Goal: Transaction & Acquisition: Subscribe to service/newsletter

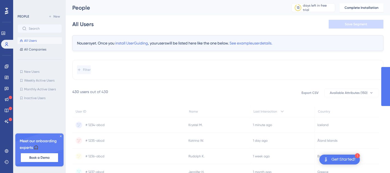
click at [60, 137] on icon at bounding box center [60, 135] width 3 height 3
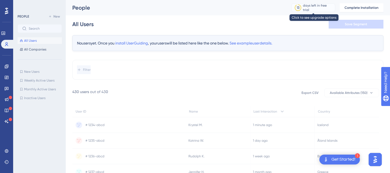
click at [311, 10] on div "13 days left in free trial" at bounding box center [314, 7] width 44 height 9
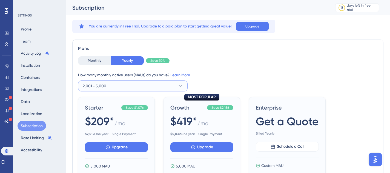
click at [144, 86] on button "2,001 - 5,000" at bounding box center [133, 85] width 110 height 11
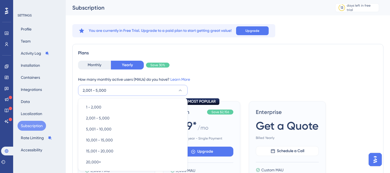
scroll to position [44, 0]
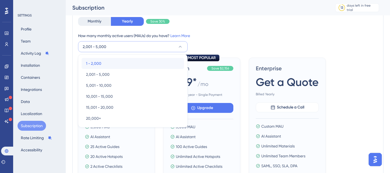
click at [127, 66] on div "1 - 2,000 1 - 2,000" at bounding box center [133, 63] width 94 height 11
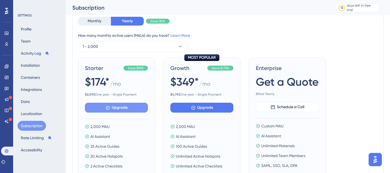
scroll to position [42, 0]
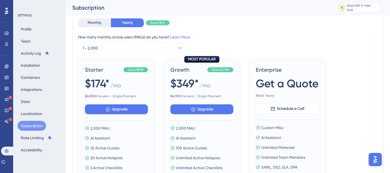
click at [98, 95] on span "$ 2,092 One year - Single Payment" at bounding box center [116, 96] width 63 height 4
copy div "$ 2,092 One year - Single Payment Upgrade"
click at [99, 25] on button "Monthly" at bounding box center [94, 22] width 33 height 9
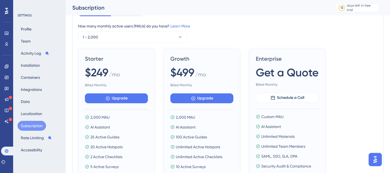
scroll to position [55, 0]
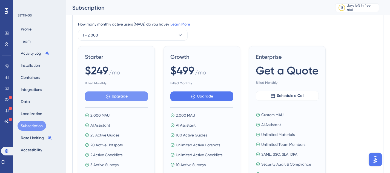
click at [104, 99] on button "Upgrade" at bounding box center [116, 96] width 63 height 10
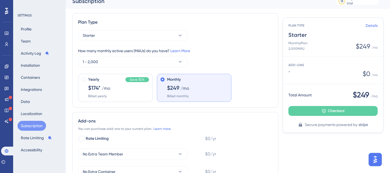
scroll to position [7, 0]
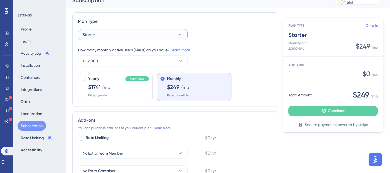
click at [113, 38] on button "Starter" at bounding box center [133, 34] width 110 height 11
click at [113, 36] on button "Starter" at bounding box center [133, 34] width 110 height 11
click at [116, 36] on button "Starter" at bounding box center [133, 34] width 110 height 11
click at [116, 35] on button "Starter" at bounding box center [133, 34] width 110 height 11
click at [85, 82] on div at bounding box center [84, 86] width 4 height 21
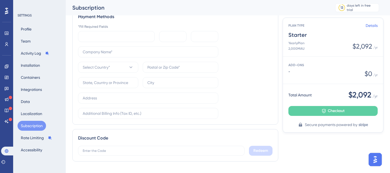
scroll to position [236, 0]
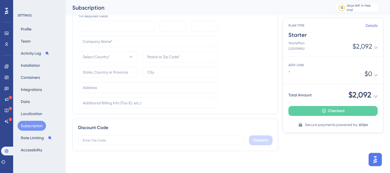
click at [356, 92] on span "$2,092" at bounding box center [360, 94] width 23 height 11
click at [375, 26] on link "Details" at bounding box center [372, 25] width 12 height 7
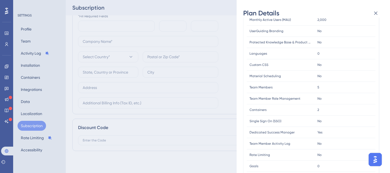
scroll to position [170, 0]
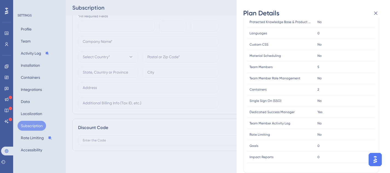
click at [164, 110] on div "Plan Details Plan Type: Starter Yearly FEATURE LIMIT Active Guides Active Guide…" at bounding box center [195, 86] width 390 height 173
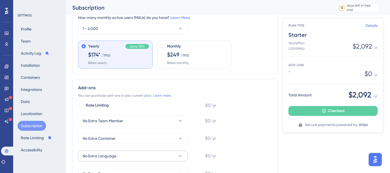
scroll to position [44, 0]
click at [171, 52] on span "$249" at bounding box center [173, 55] width 12 height 8
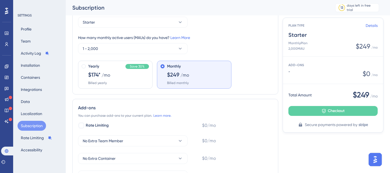
scroll to position [13, 0]
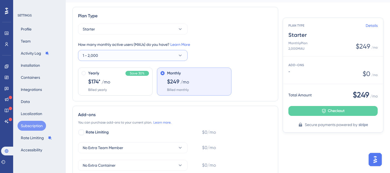
click at [171, 51] on button "1 - 2,000" at bounding box center [133, 55] width 110 height 11
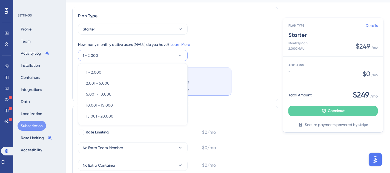
scroll to position [20, 0]
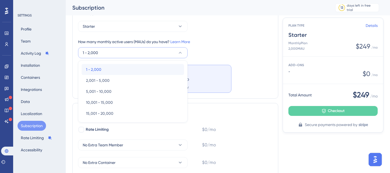
click at [154, 67] on div "1 - 2,000 1 - 2,000" at bounding box center [133, 69] width 94 height 11
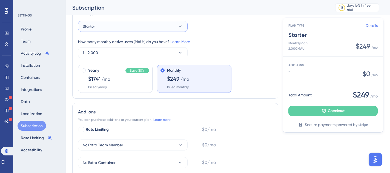
click at [156, 30] on button "Starter" at bounding box center [133, 26] width 110 height 11
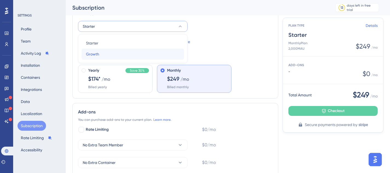
click at [151, 52] on div "Growth Growth" at bounding box center [133, 53] width 94 height 11
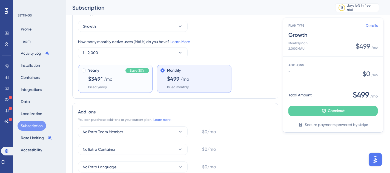
click at [117, 78] on div "Yearly Save 30% $349* /mo Billed yearly" at bounding box center [118, 78] width 61 height 22
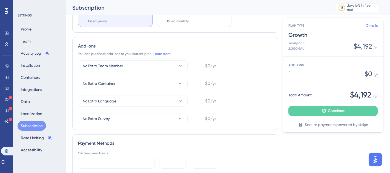
scroll to position [222, 0]
